Goal: Transaction & Acquisition: Purchase product/service

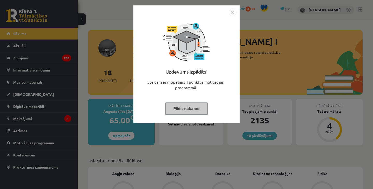
click at [234, 16] on img "Close" at bounding box center [233, 13] width 8 height 8
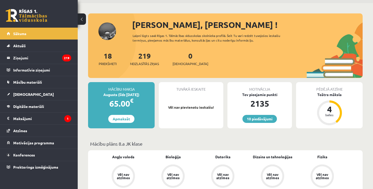
scroll to position [17, 0]
click at [122, 97] on div "Augusts (līdz 15.08.25)" at bounding box center [121, 94] width 67 height 5
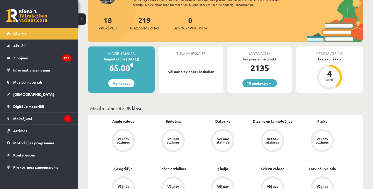
scroll to position [53, 0]
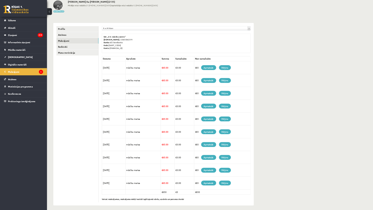
scroll to position [18, 0]
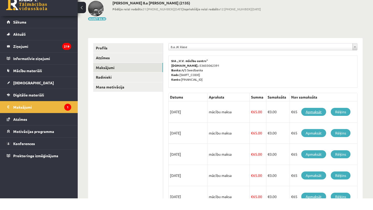
click at [308, 120] on link "Apmaksāt" at bounding box center [313, 124] width 25 height 8
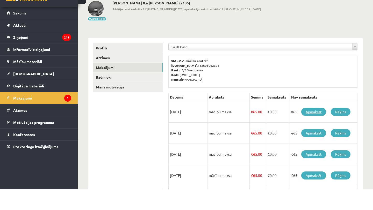
click at [317, 129] on link "Apmaksāt" at bounding box center [313, 133] width 25 height 8
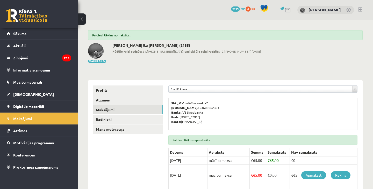
click at [360, 8] on link at bounding box center [360, 10] width 4 height 4
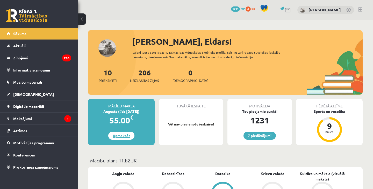
click at [121, 138] on link "Apmaksāt" at bounding box center [121, 136] width 26 height 8
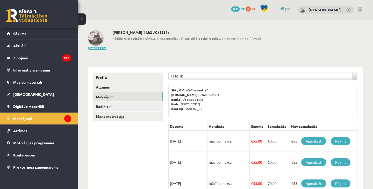
click at [313, 140] on link "Apmaksāt" at bounding box center [313, 141] width 25 height 8
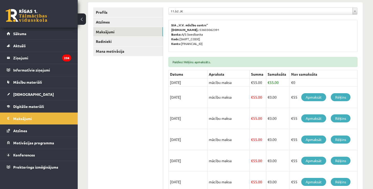
scroll to position [78, 0]
click at [315, 96] on link "Apmaksāt" at bounding box center [313, 97] width 25 height 8
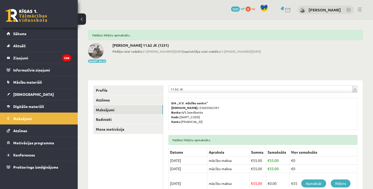
click at [361, 9] on link at bounding box center [360, 10] width 4 height 4
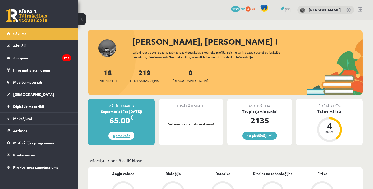
click at [123, 138] on link "Apmaksāt" at bounding box center [121, 136] width 26 height 8
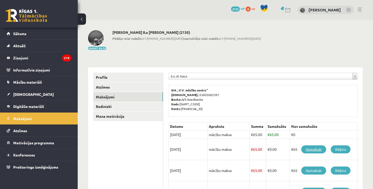
click at [310, 151] on link "Apmaksāt" at bounding box center [313, 150] width 25 height 8
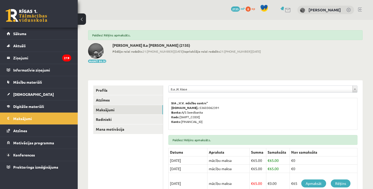
click at [359, 9] on link at bounding box center [360, 10] width 4 height 4
